Goal: Transaction & Acquisition: Purchase product/service

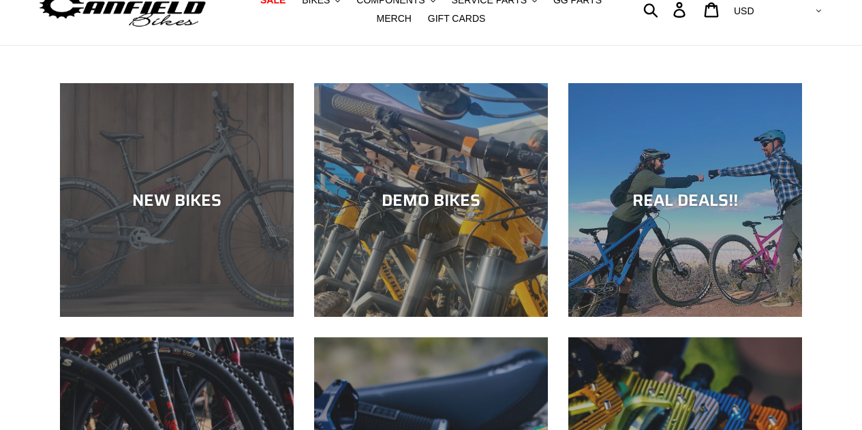
scroll to position [68, 0]
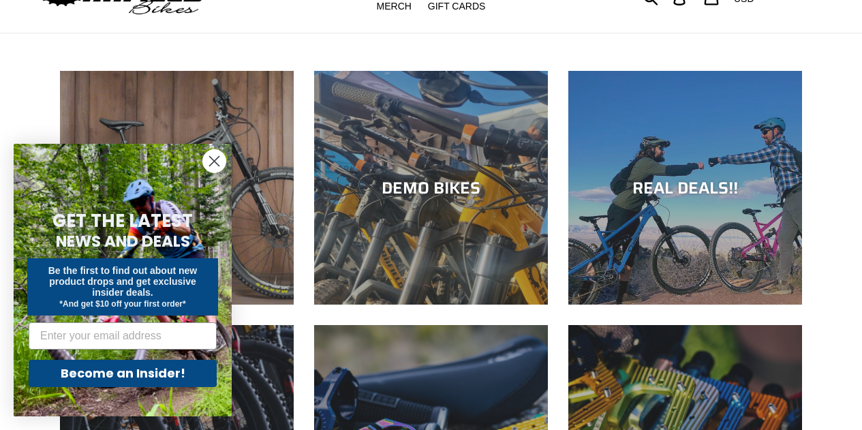
click at [206, 169] on div "Close dialog GET THE LATEST NEWS AND DEALS Be the first to find out about new p…" at bounding box center [122, 280] width 245 height 300
click at [220, 159] on circle "Close dialog" at bounding box center [214, 161] width 22 height 22
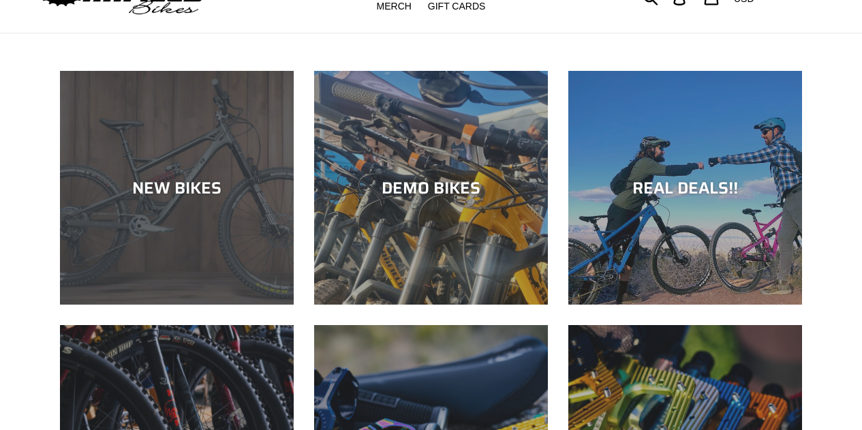
click at [215, 305] on div "NEW BIKES" at bounding box center [177, 305] width 234 height 0
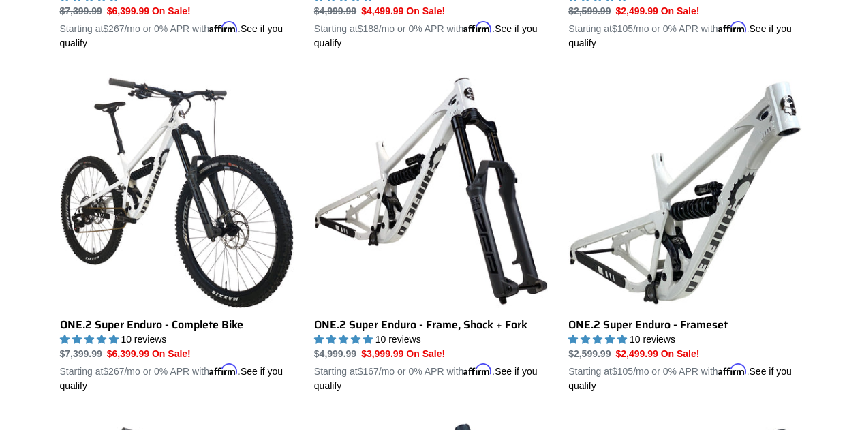
scroll to position [1022, 0]
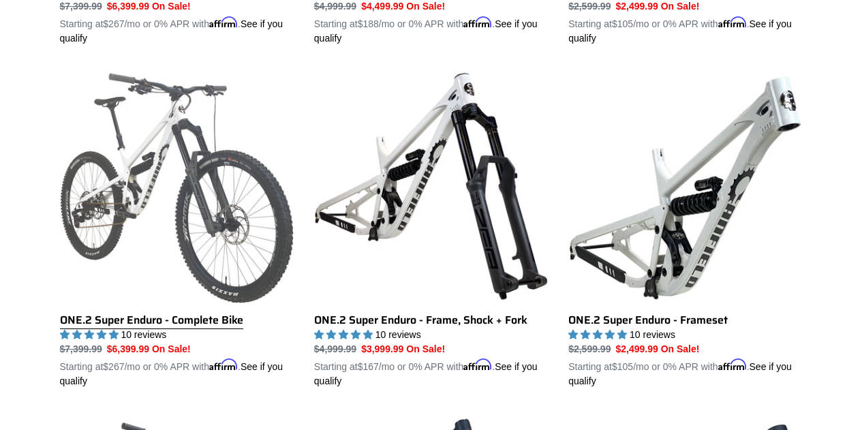
click at [229, 234] on link "ONE.2 Super Enduro - Complete Bike" at bounding box center [177, 228] width 234 height 319
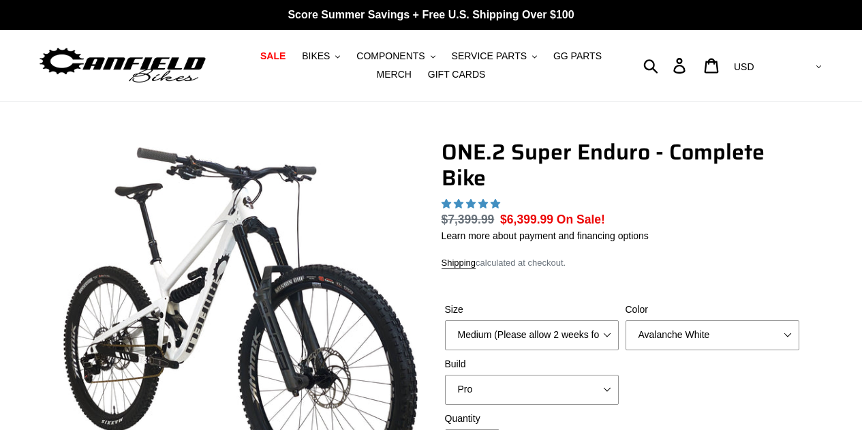
select select "highest-rating"
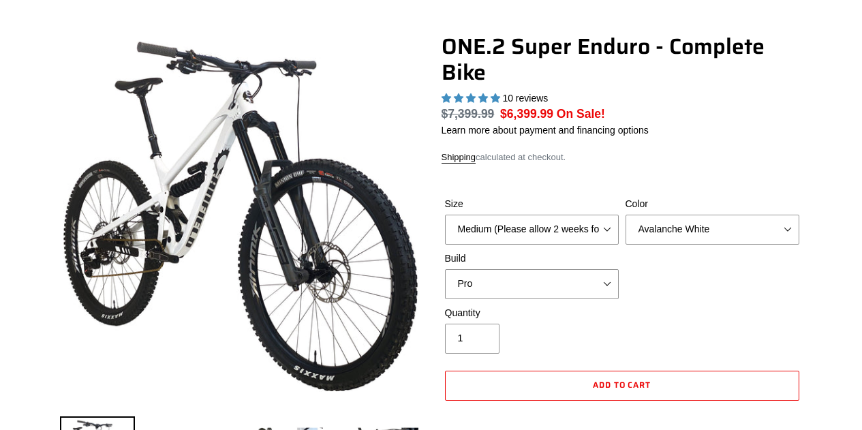
scroll to position [136, 0]
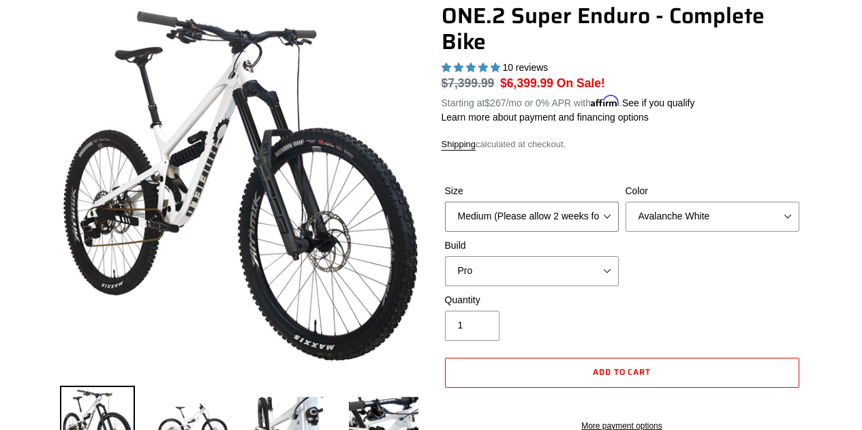
click at [512, 224] on select "Medium (Please allow 2 weeks for delivery) Large (Sold Out)" at bounding box center [532, 217] width 174 height 30
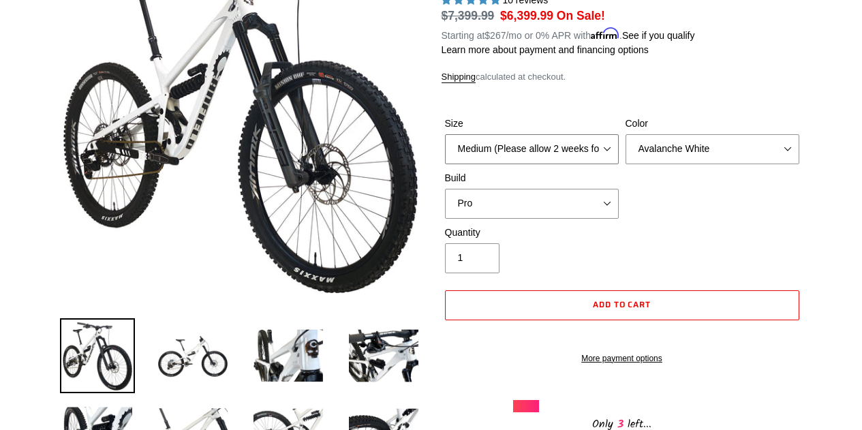
scroll to position [204, 0]
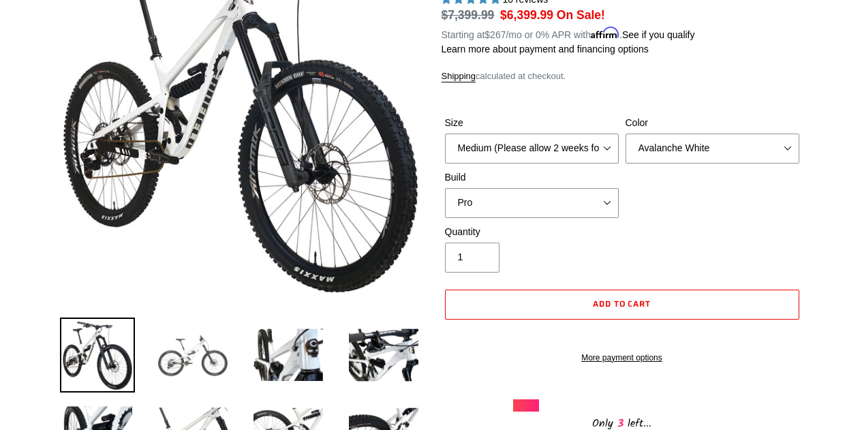
click at [173, 354] on img at bounding box center [192, 354] width 75 height 75
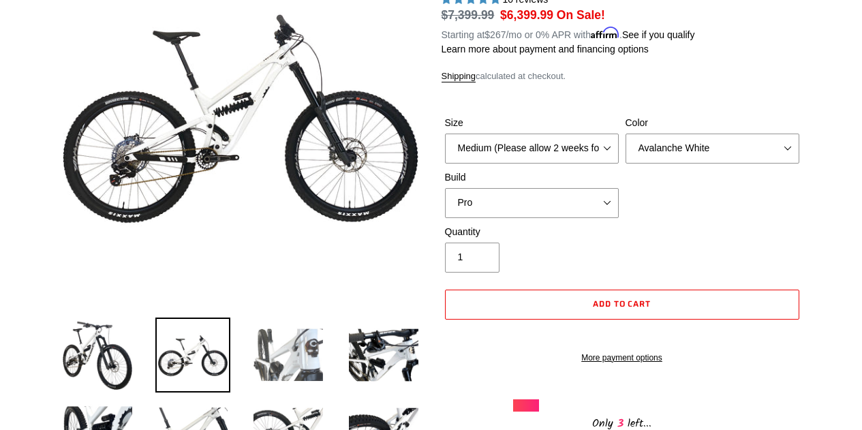
click at [288, 344] on img at bounding box center [288, 354] width 75 height 75
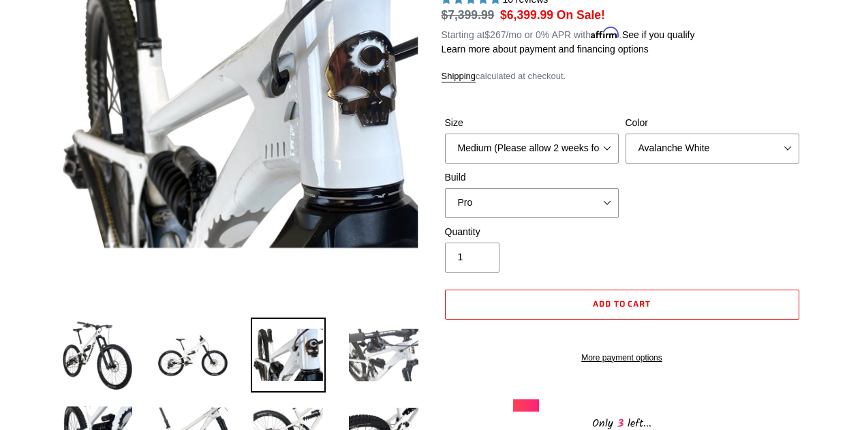
click at [379, 343] on img at bounding box center [383, 354] width 75 height 75
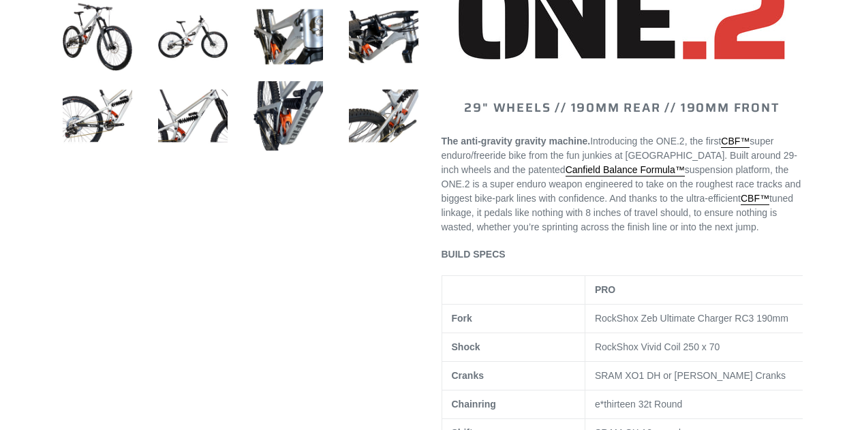
scroll to position [681, 0]
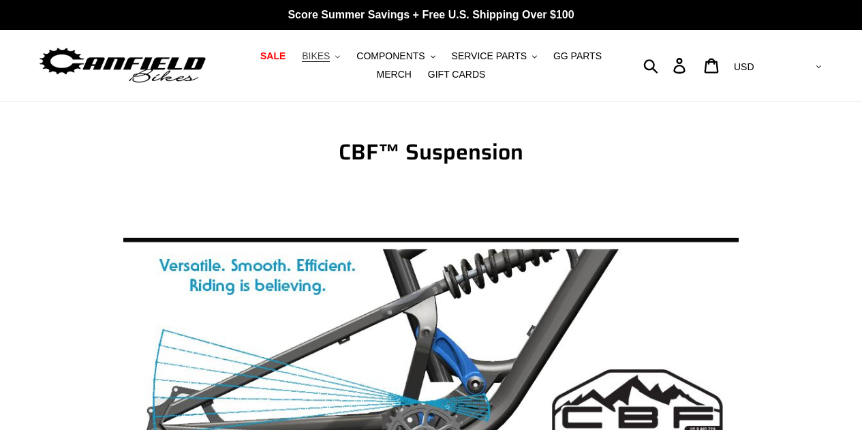
click at [317, 57] on button "BIKES .cls-1{fill:#231f20}" at bounding box center [321, 56] width 52 height 18
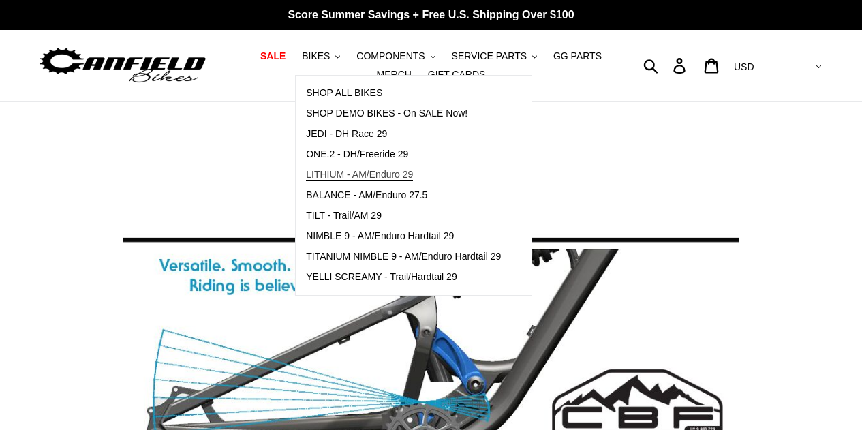
click at [363, 174] on span "LITHIUM - AM/Enduro 29" at bounding box center [359, 175] width 107 height 12
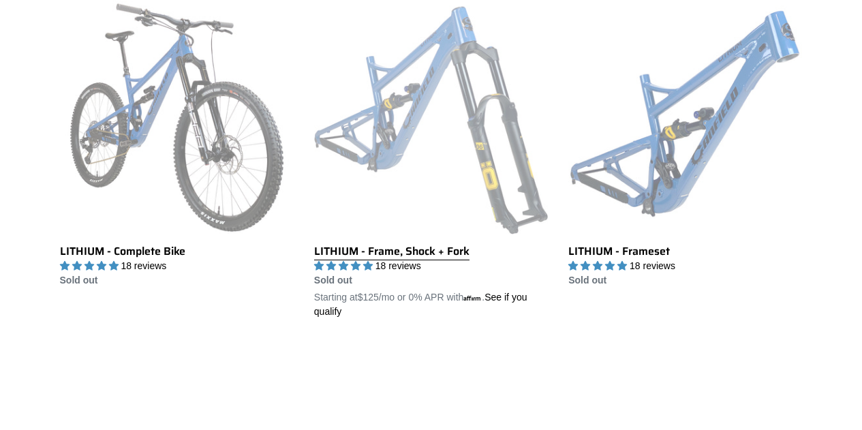
scroll to position [409, 0]
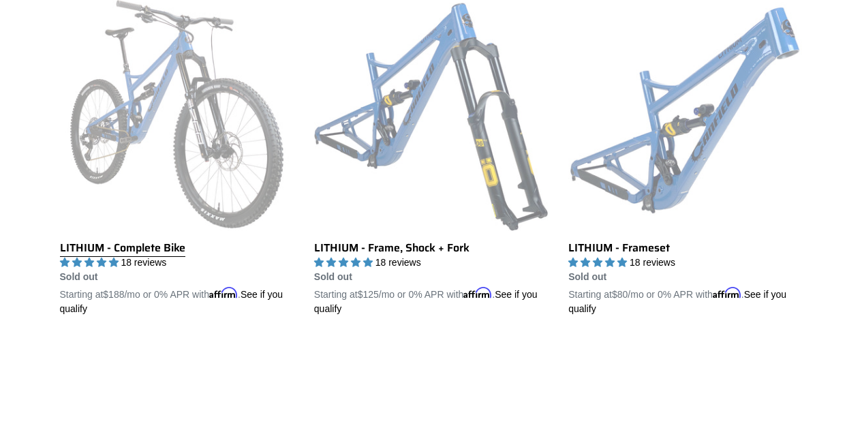
click at [234, 198] on link "LITHIUM - Complete Bike" at bounding box center [177, 156] width 234 height 319
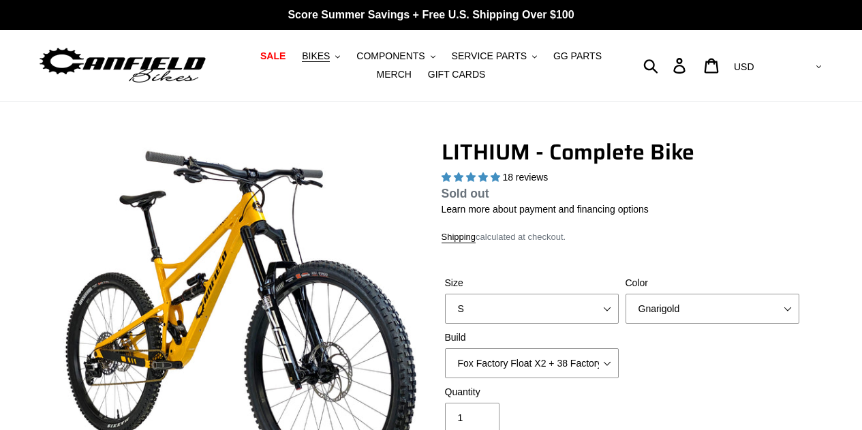
select select "highest-rating"
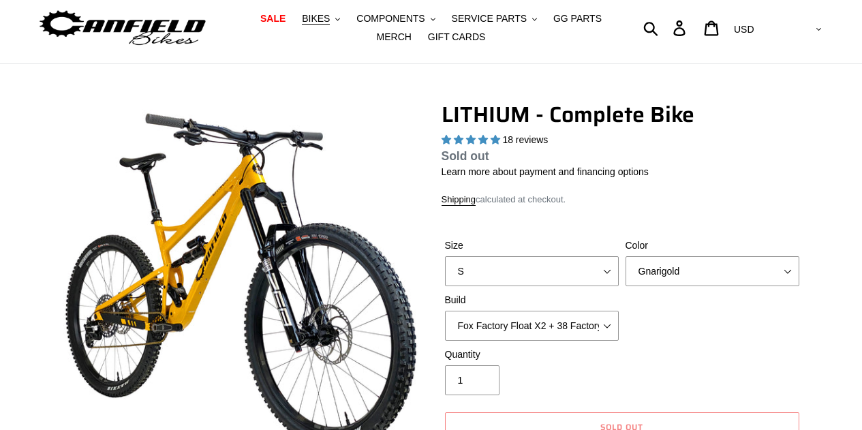
scroll to position [136, 0]
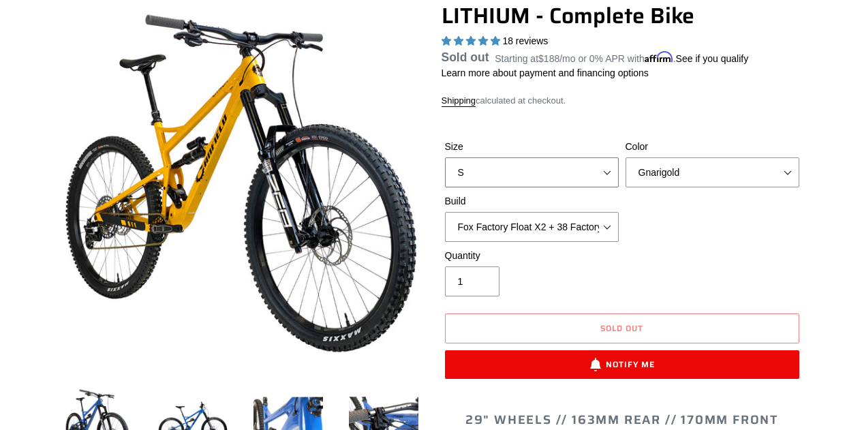
click at [494, 170] on select "S M L XL" at bounding box center [532, 172] width 174 height 30
select select "M"
click at [445, 174] on select "S M L XL" at bounding box center [532, 172] width 174 height 30
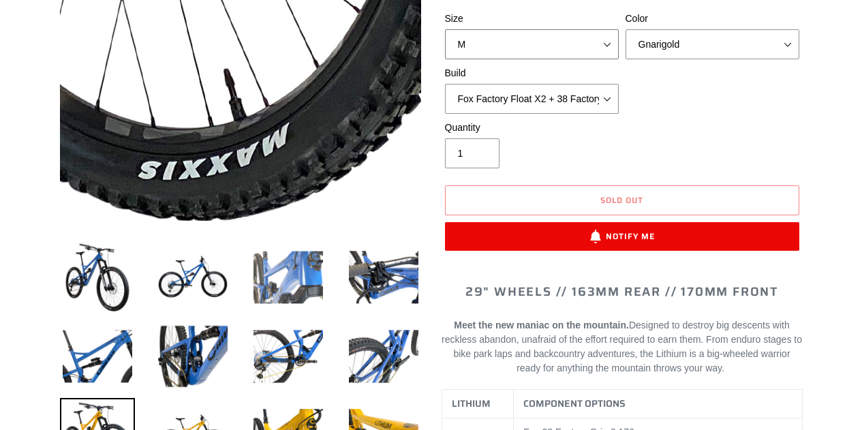
scroll to position [341, 0]
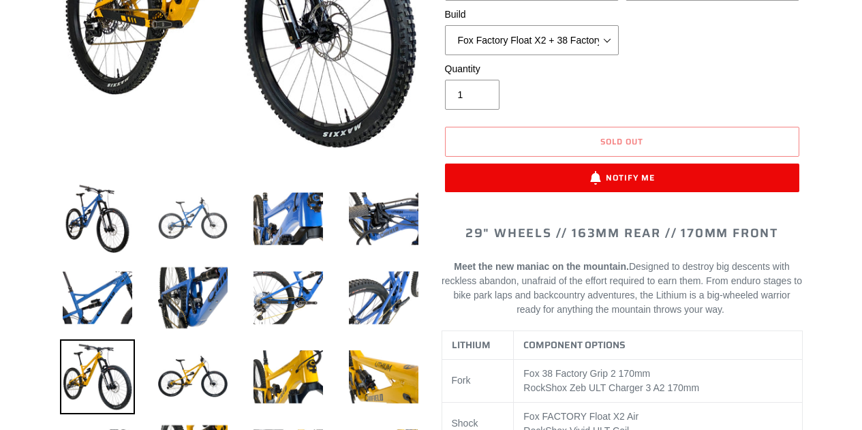
click at [205, 221] on img at bounding box center [192, 218] width 75 height 75
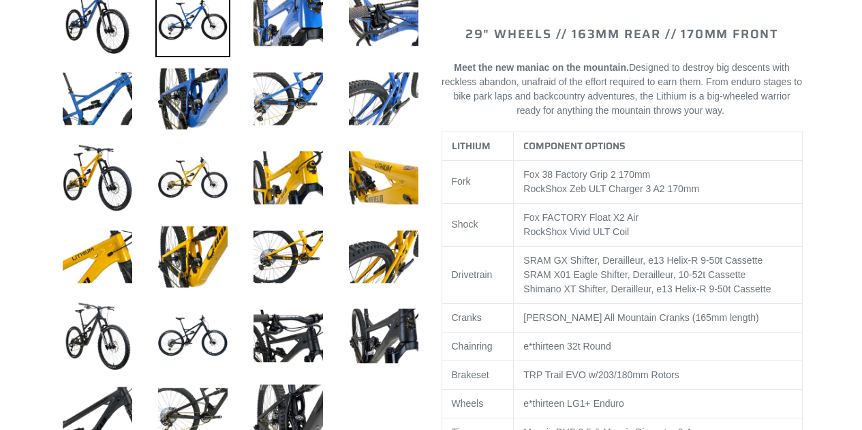
scroll to position [545, 0]
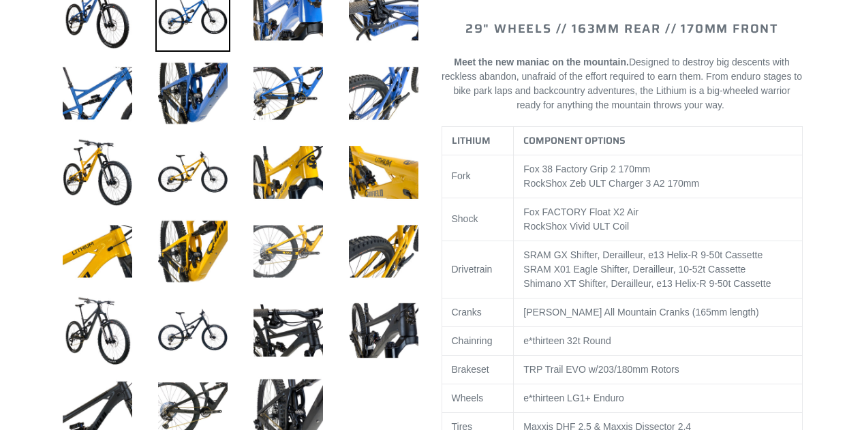
click at [315, 249] on img at bounding box center [288, 251] width 75 height 75
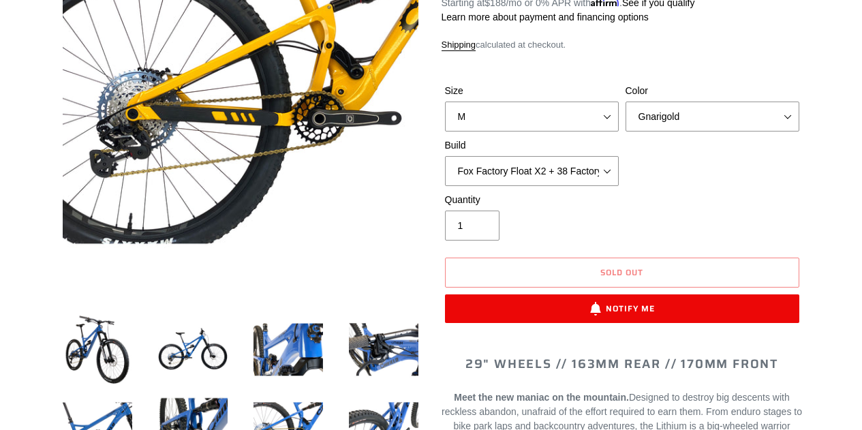
scroll to position [204, 0]
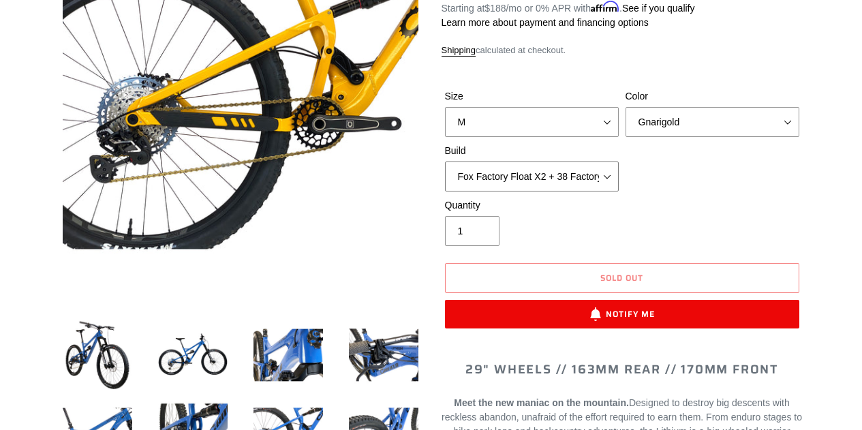
click at [590, 171] on select "Fox Factory Float X2 + 38 Factory Grip 2 170 + SRAM GX Fox Factory Float X2 + 3…" at bounding box center [532, 176] width 174 height 30
click at [773, 193] on div "Size S M L XL Color Gnarigold Blue Velvet Stealth Black Build Fox Factory Float…" at bounding box center [621, 143] width 361 height 109
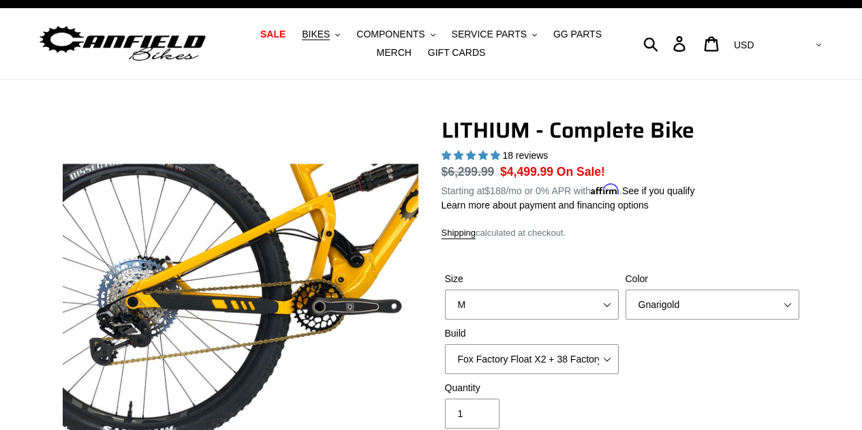
scroll to position [0, 0]
